Goal: Transaction & Acquisition: Purchase product/service

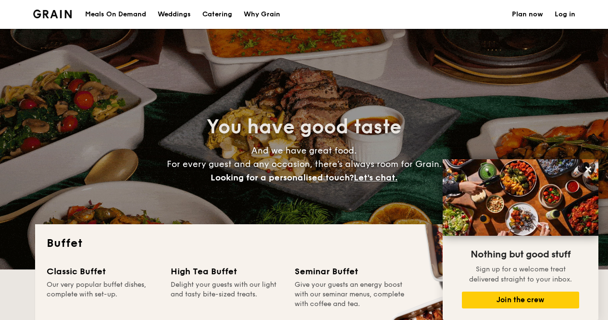
select select
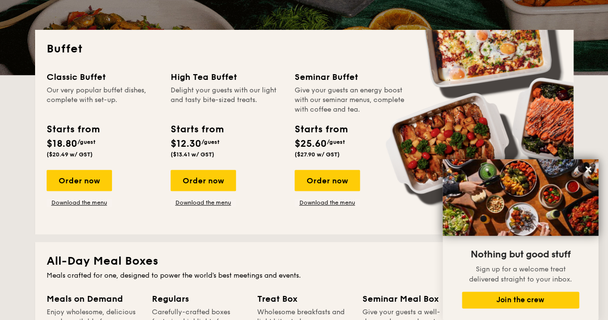
scroll to position [291, 0]
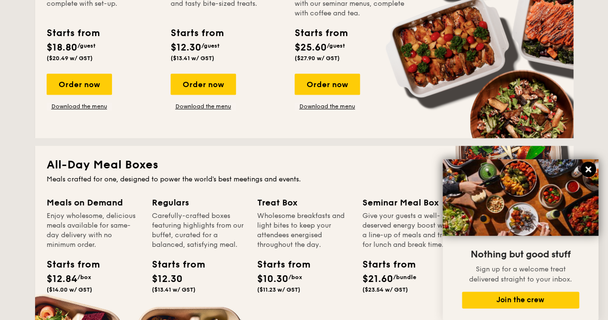
click at [589, 168] on icon at bounding box center [588, 169] width 9 height 9
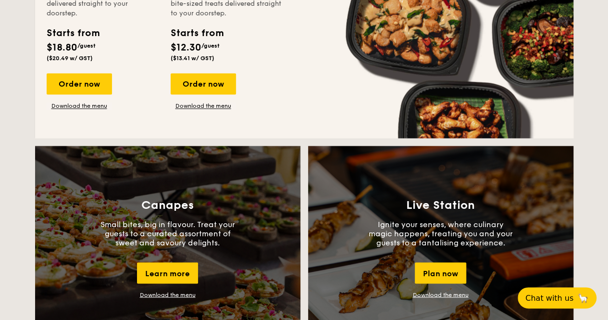
scroll to position [772, 0]
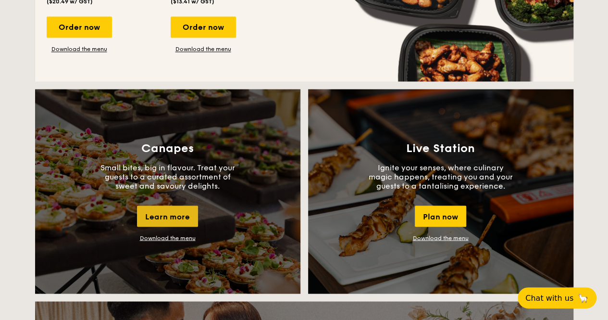
click at [176, 215] on div "Learn more" at bounding box center [167, 215] width 61 height 21
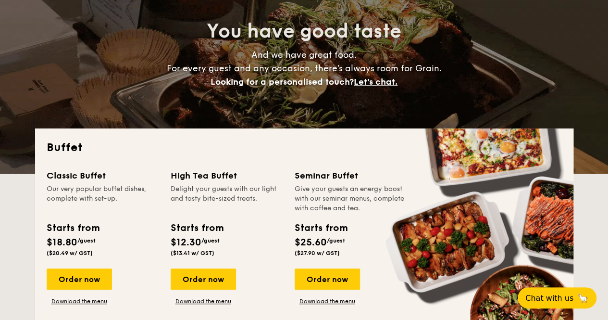
scroll to position [240, 0]
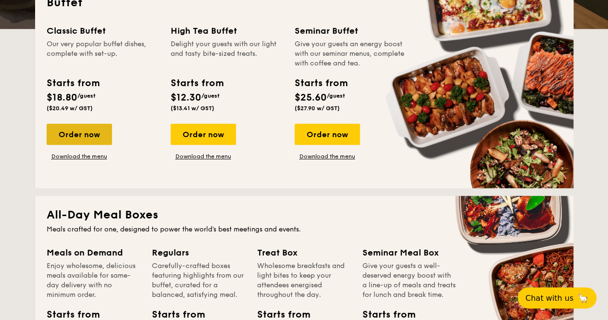
click at [95, 135] on div "Order now" at bounding box center [79, 134] width 65 height 21
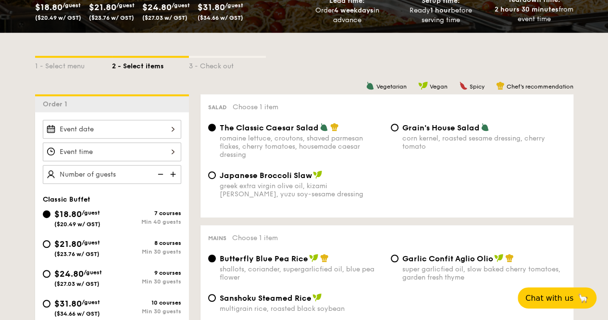
scroll to position [192, 0]
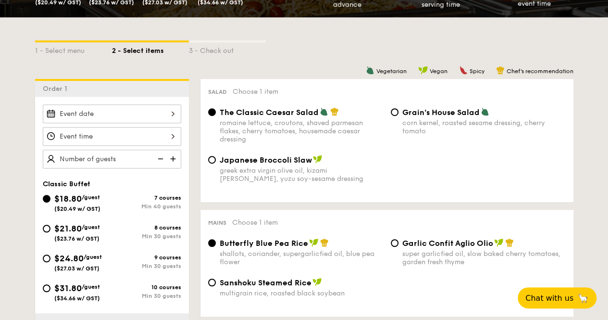
select select
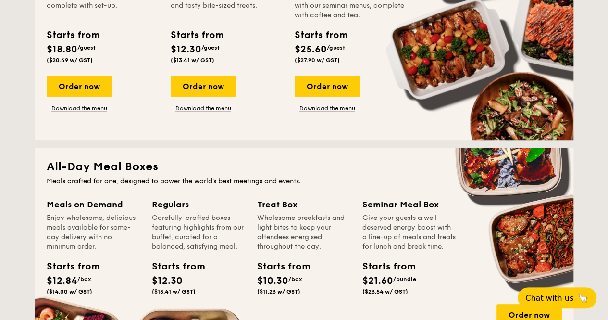
scroll to position [192, 0]
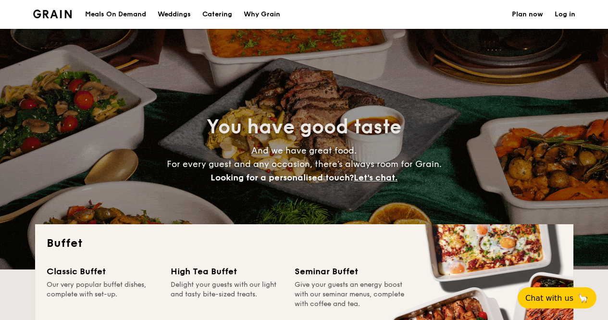
select select
